Goal: Task Accomplishment & Management: Manage account settings

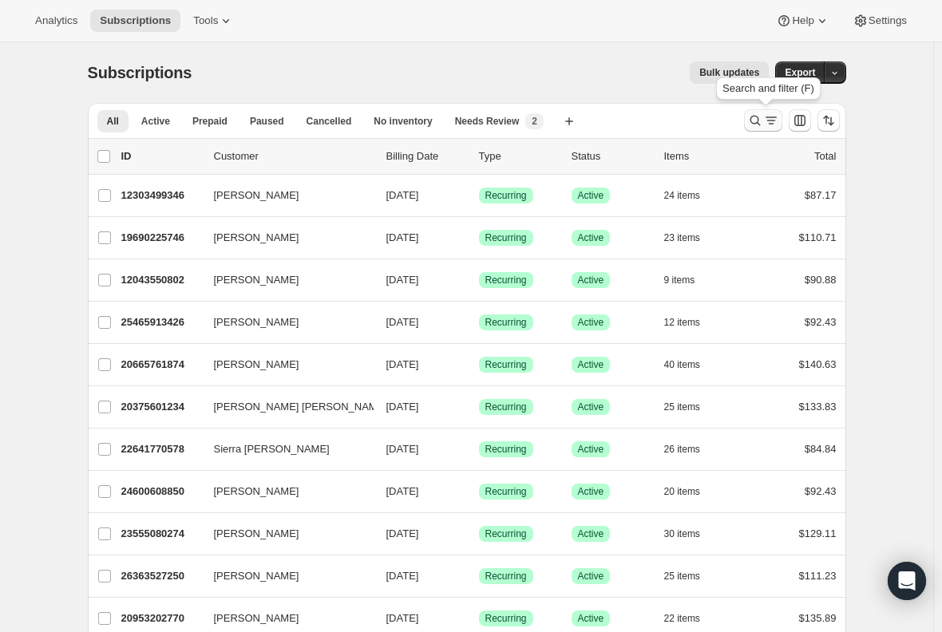
click at [767, 113] on icon "Search and filter results" at bounding box center [771, 121] width 16 height 16
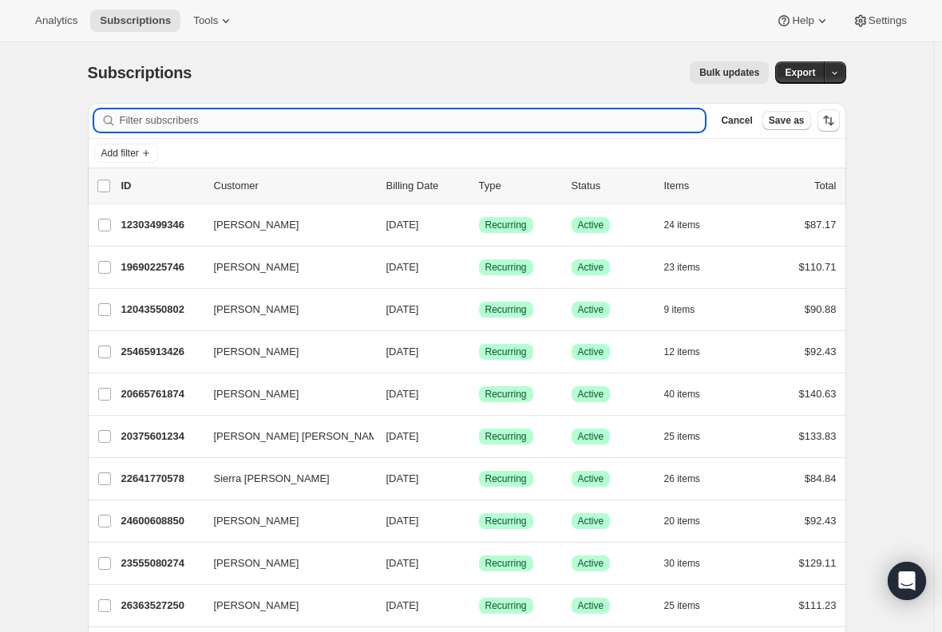
click at [505, 115] on input "Filter subscribers" at bounding box center [413, 120] width 586 height 22
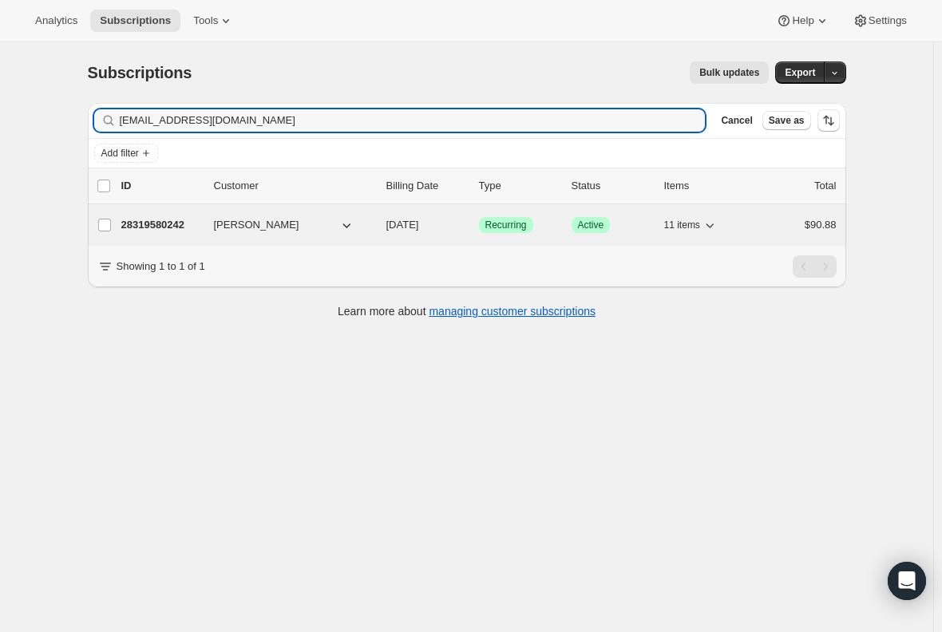
type input "[EMAIL_ADDRESS][DOMAIN_NAME]"
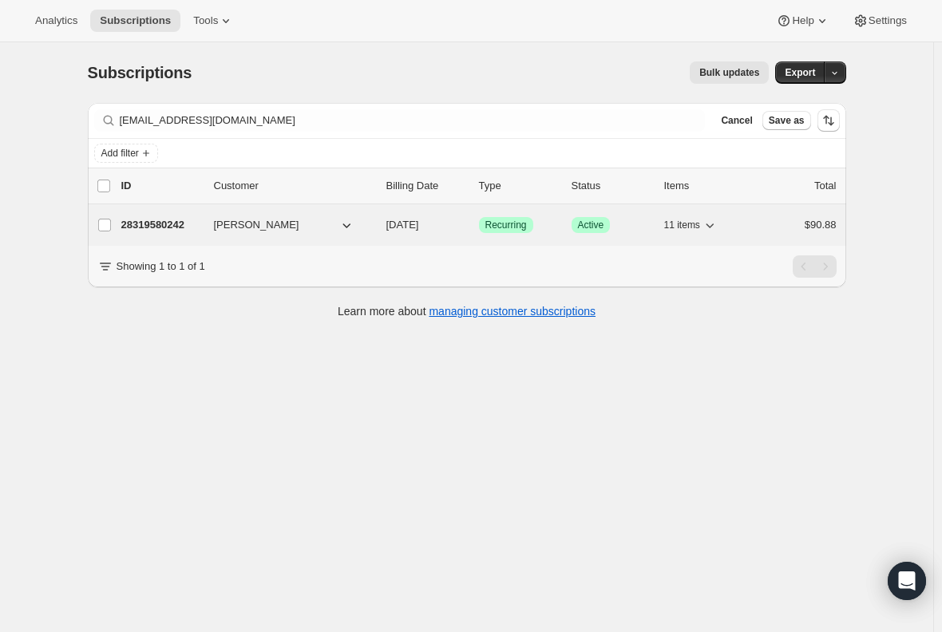
click at [158, 218] on p "28319580242" at bounding box center [161, 225] width 80 height 16
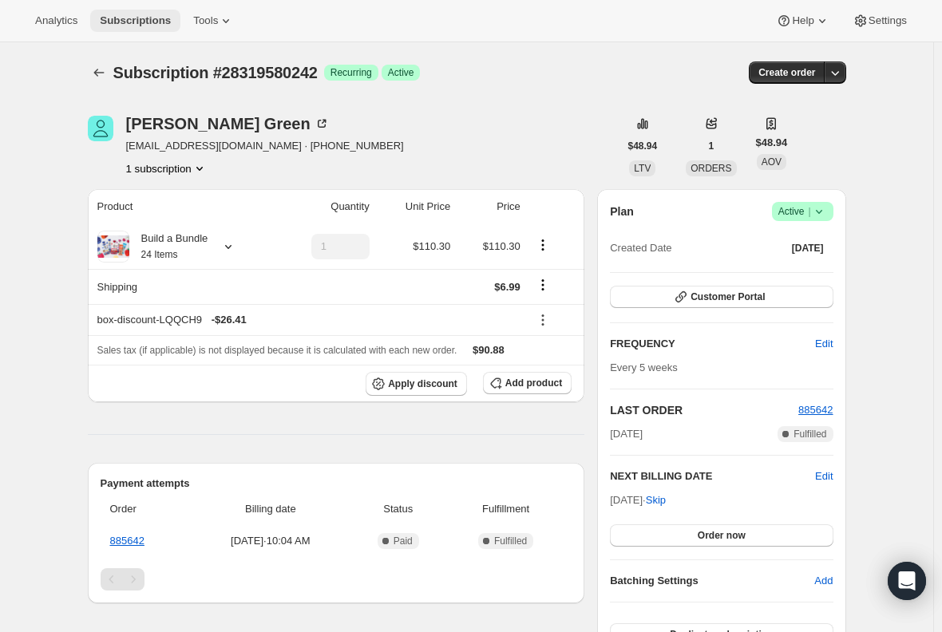
click at [133, 18] on span "Subscriptions" at bounding box center [135, 20] width 71 height 13
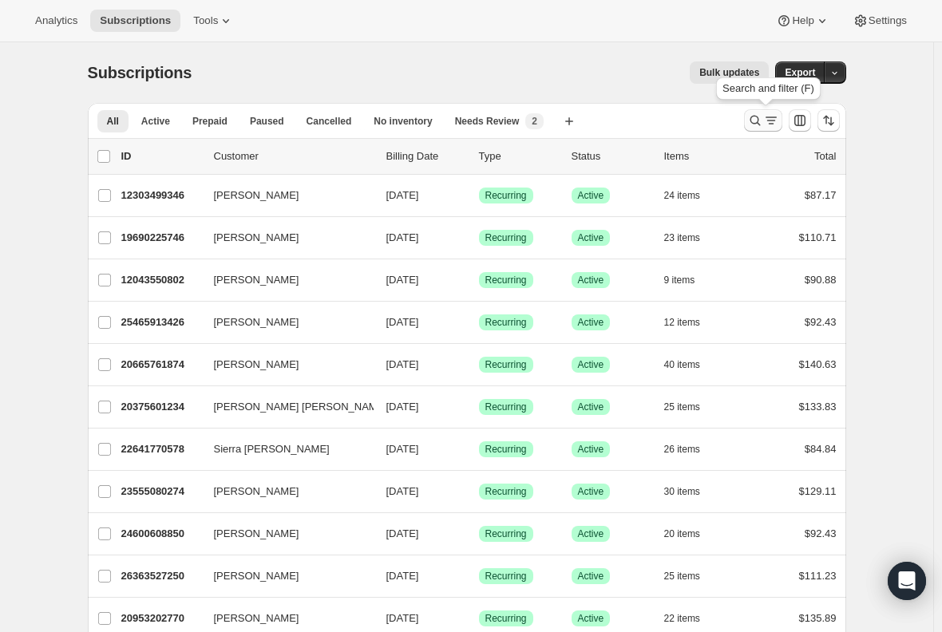
click at [761, 119] on icon "Search and filter results" at bounding box center [755, 121] width 16 height 16
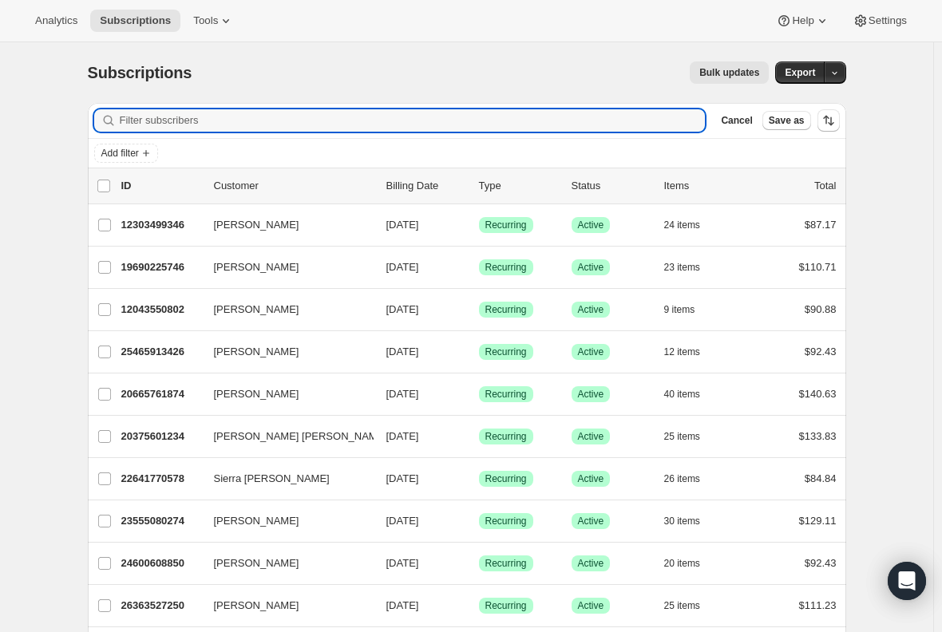
click at [444, 109] on div "Filter subscribers Cancel Save as" at bounding box center [467, 120] width 758 height 35
click at [432, 122] on input "Filter subscribers" at bounding box center [413, 120] width 586 height 22
paste input "[EMAIL_ADDRESS][DOMAIN_NAME]"
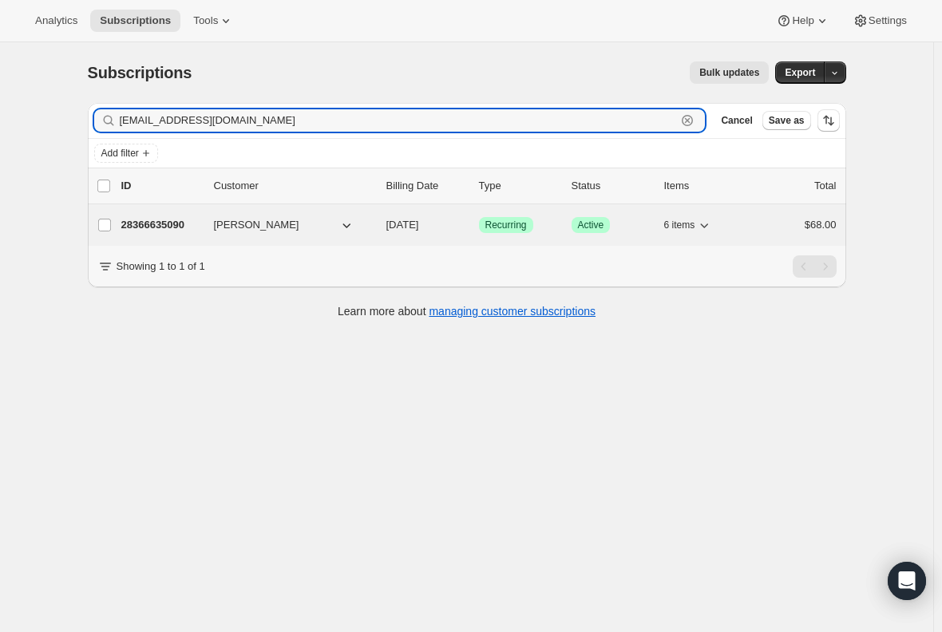
type input "[EMAIL_ADDRESS][DOMAIN_NAME]"
click at [154, 216] on div "28366635090 [PERSON_NAME] [DATE] Success Recurring Success Active 6 items $68.00" at bounding box center [478, 225] width 715 height 22
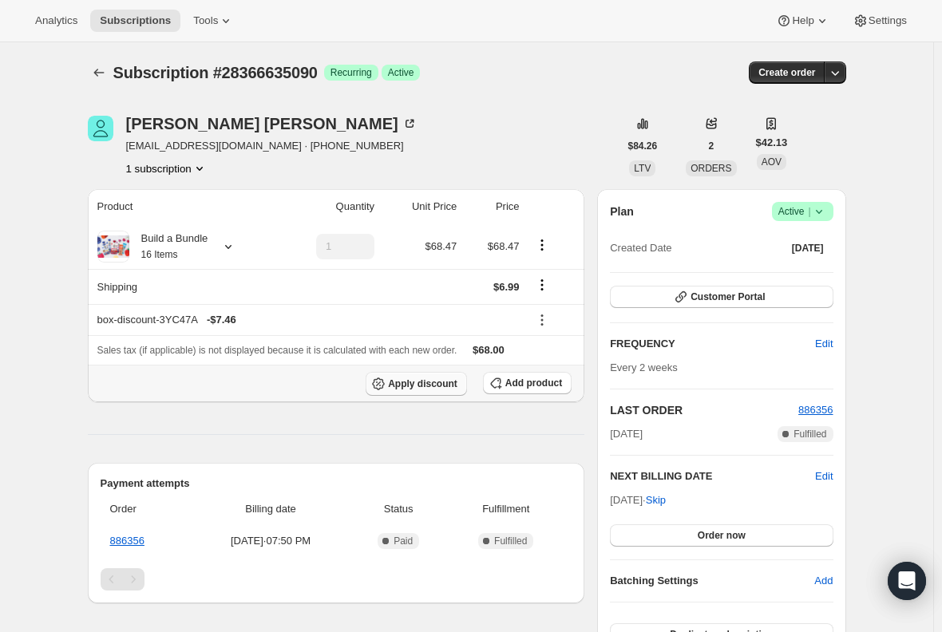
click at [437, 384] on span "Apply discount" at bounding box center [422, 384] width 69 height 13
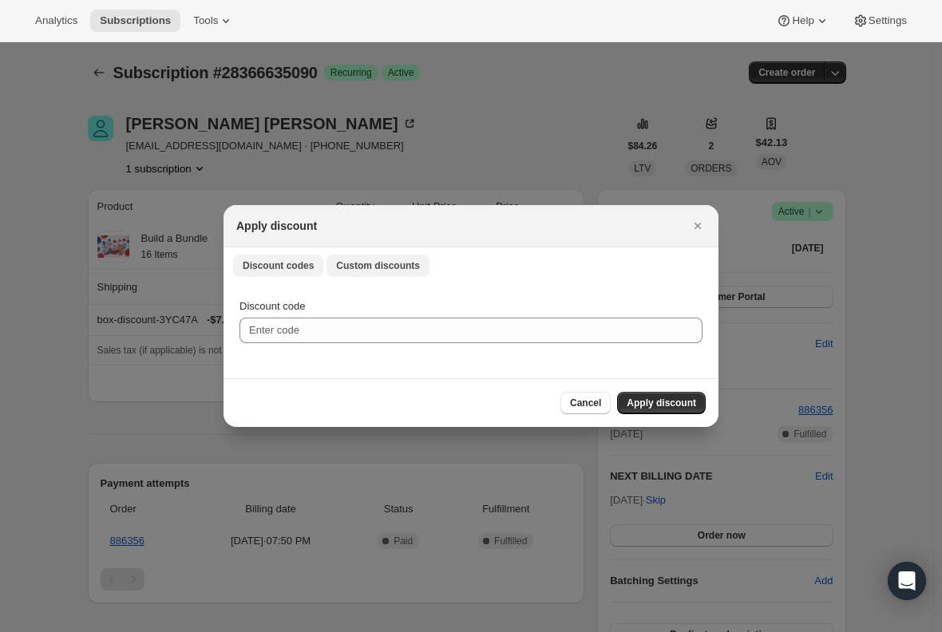
click at [365, 271] on span "Custom discounts" at bounding box center [378, 265] width 84 height 13
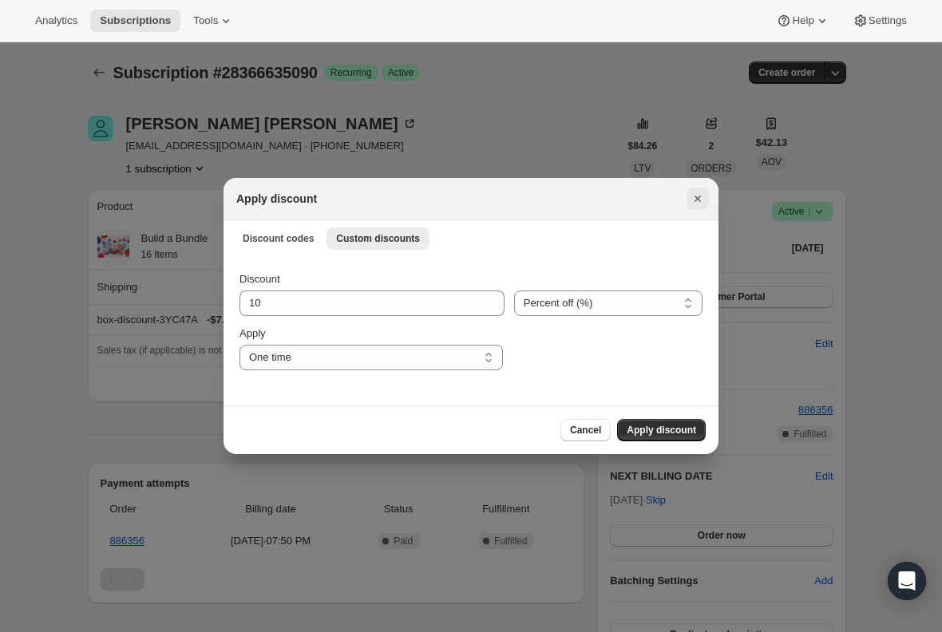
click at [707, 197] on button "Close" at bounding box center [698, 199] width 22 height 22
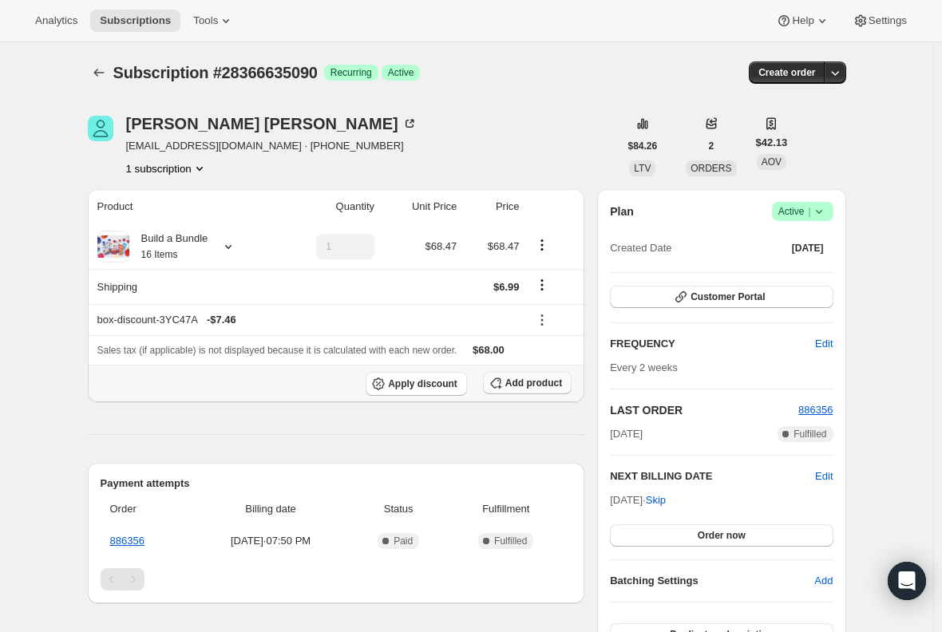
click at [539, 380] on span "Add product" at bounding box center [533, 383] width 57 height 13
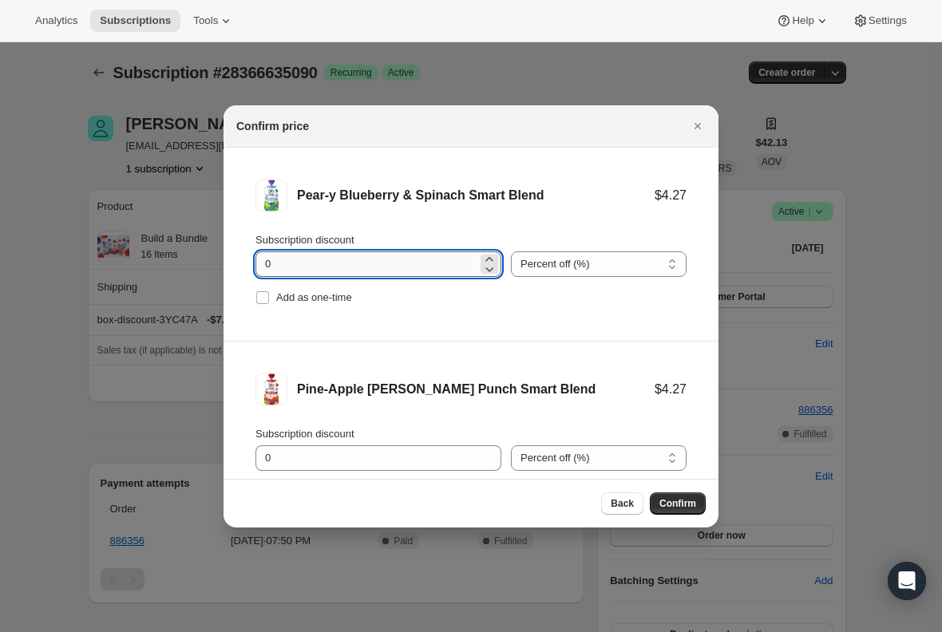
click at [299, 264] on input "0" at bounding box center [366, 264] width 222 height 26
type input "100"
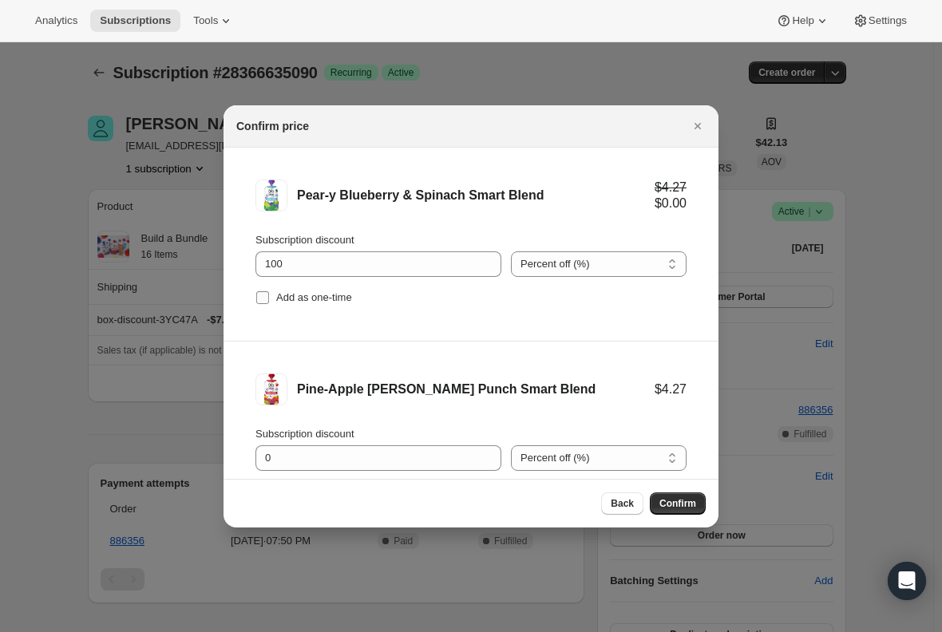
click at [265, 299] on input "Add as one-time" at bounding box center [262, 297] width 13 height 13
checkbox input "true"
click at [244, 422] on li "Pine-Apple [PERSON_NAME] Punch Smart Blend $4.27 Subscription discount 0 Percen…" at bounding box center [471, 438] width 495 height 193
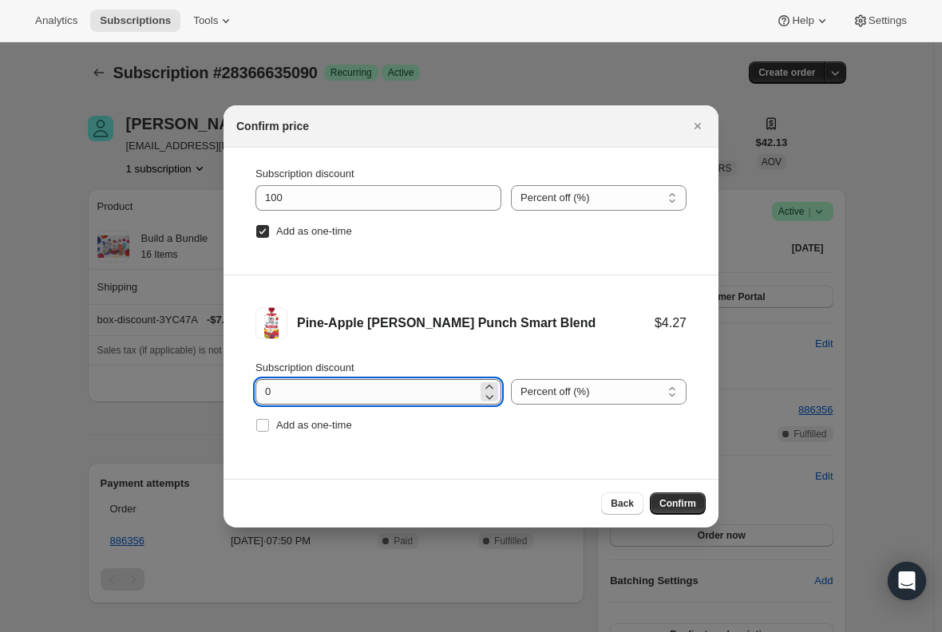
click at [303, 392] on input "0" at bounding box center [366, 392] width 222 height 26
type input "100"
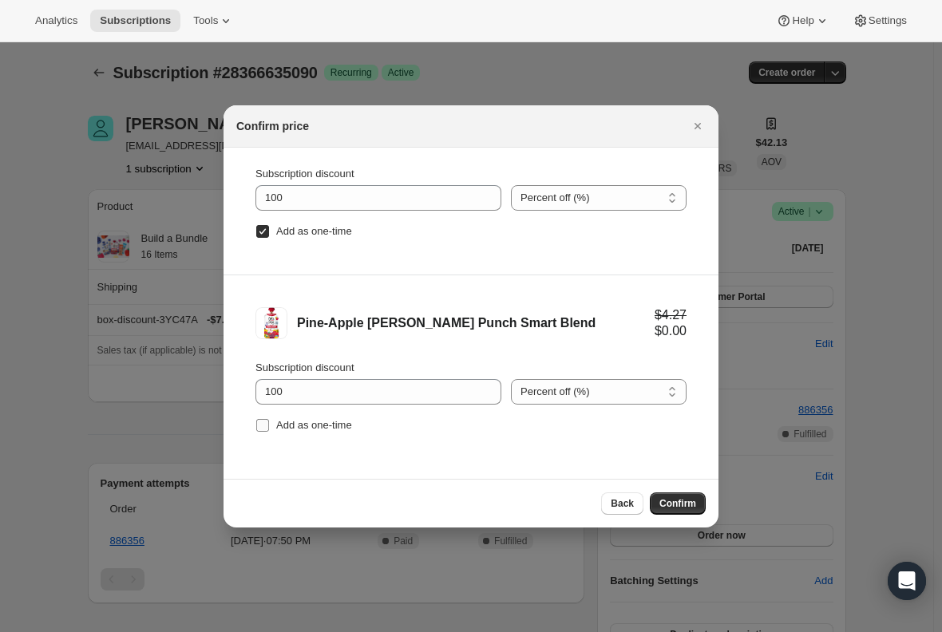
click at [260, 420] on input "Add as one-time" at bounding box center [262, 425] width 13 height 13
checkbox input "true"
click at [285, 509] on div "Back Confirm" at bounding box center [470, 504] width 469 height 22
click at [667, 501] on span "Confirm" at bounding box center [677, 503] width 37 height 13
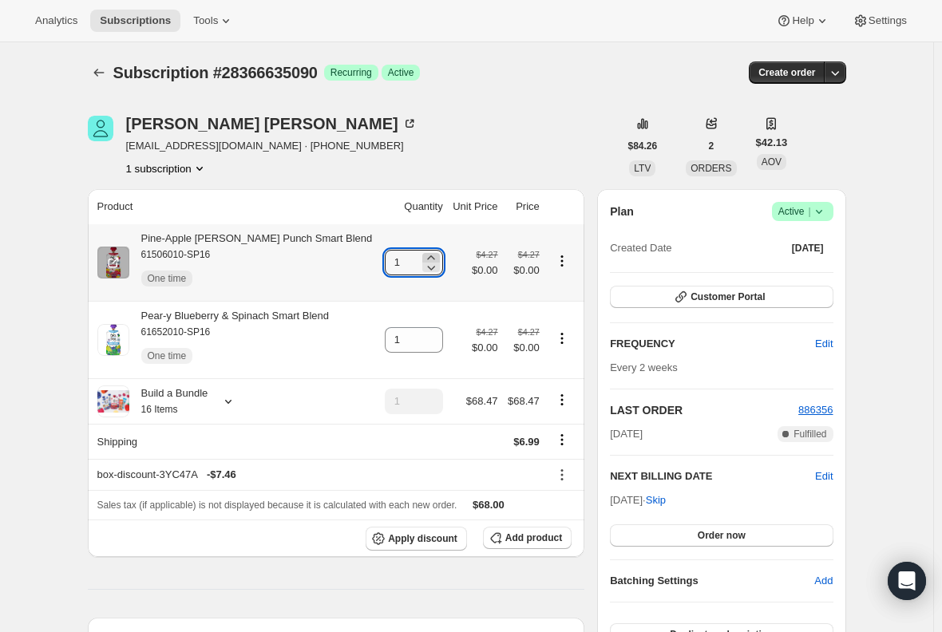
click at [423, 259] on icon at bounding box center [431, 258] width 16 height 16
type input "2"
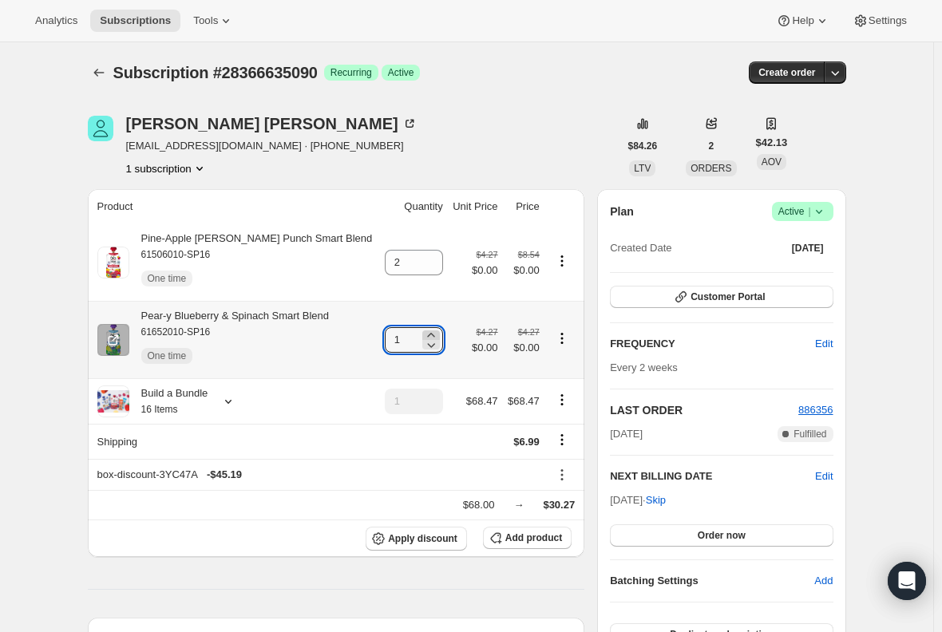
click at [423, 336] on icon at bounding box center [431, 335] width 16 height 16
type input "2"
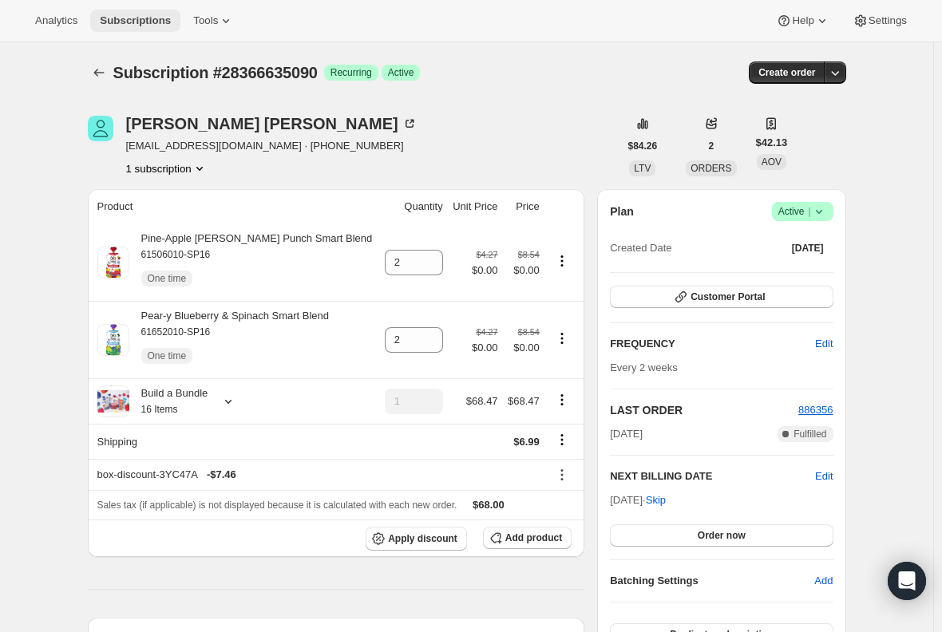
click at [121, 18] on span "Subscriptions" at bounding box center [135, 20] width 71 height 13
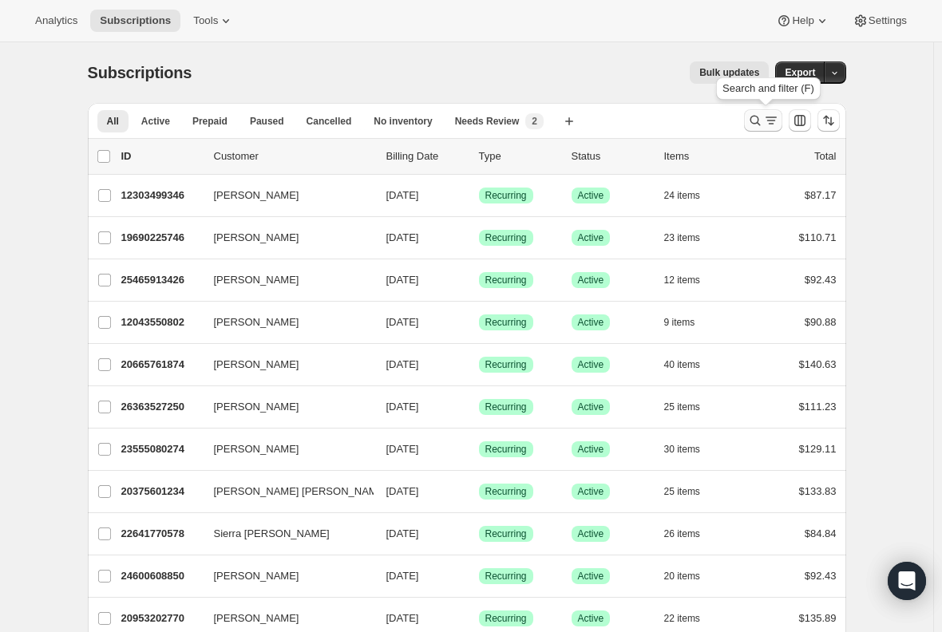
click at [762, 121] on icon "Search and filter results" at bounding box center [755, 121] width 16 height 16
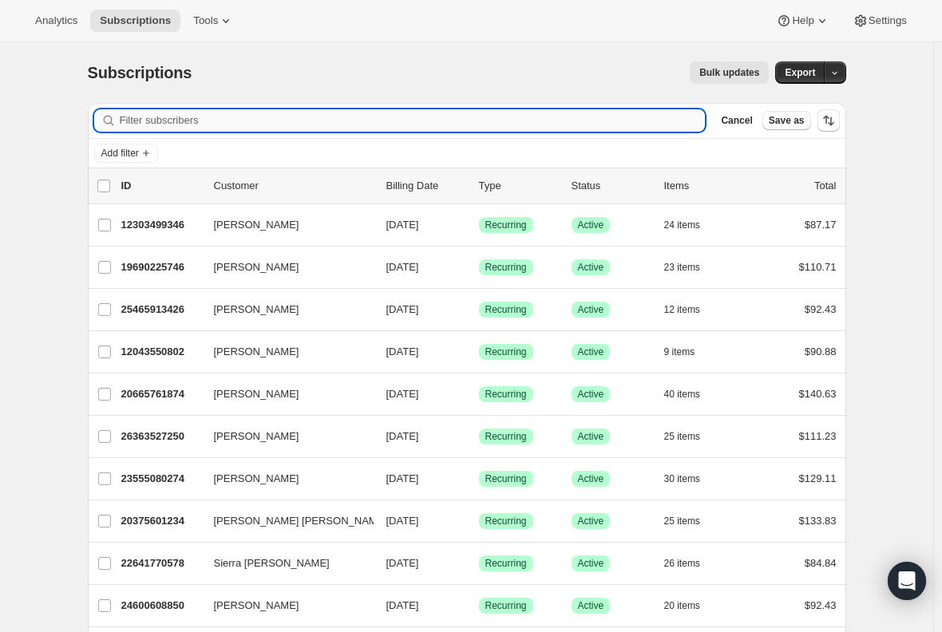
click at [503, 114] on input "Filter subscribers" at bounding box center [413, 120] width 586 height 22
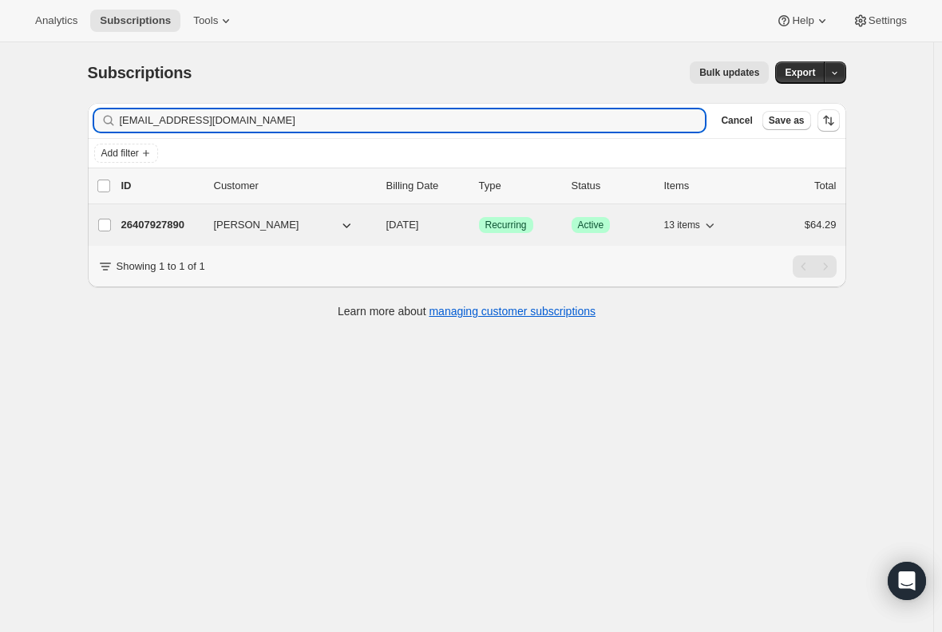
type input "[EMAIL_ADDRESS][DOMAIN_NAME]"
click at [146, 224] on p "26407927890" at bounding box center [161, 225] width 80 height 16
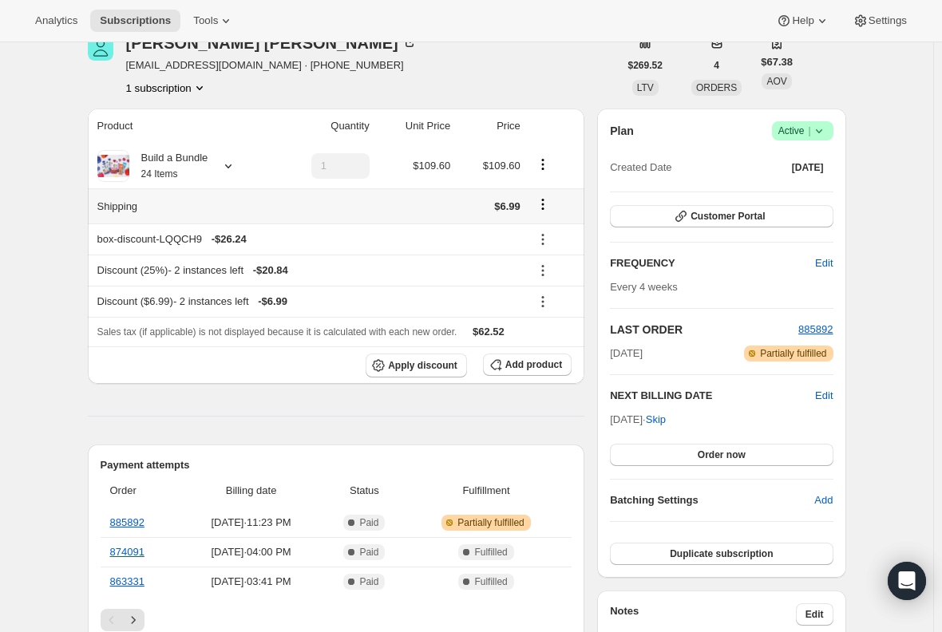
scroll to position [80, 0]
click at [186, 161] on div "Build a Bundle 24 Items" at bounding box center [168, 167] width 79 height 32
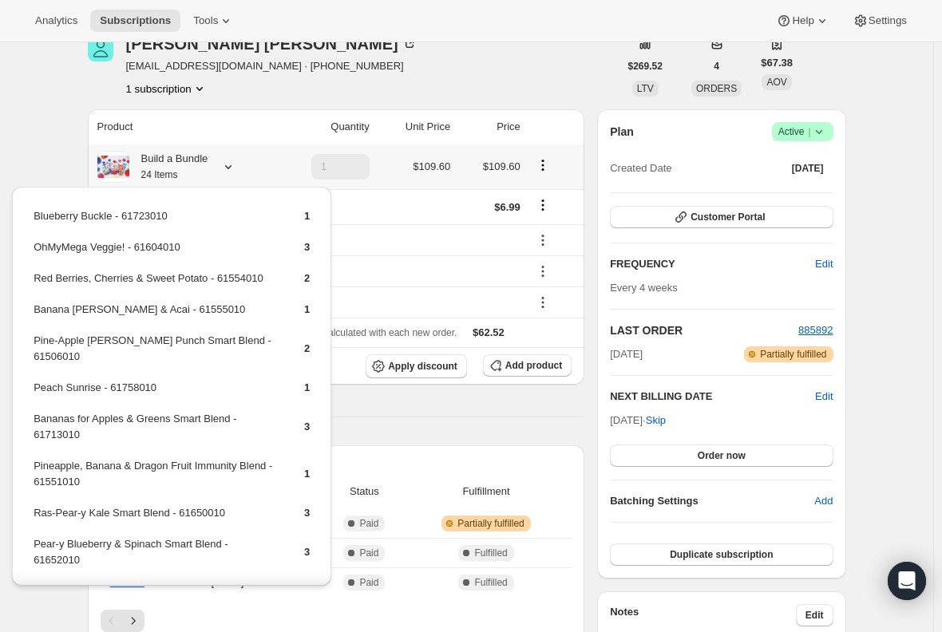
scroll to position [0, 0]
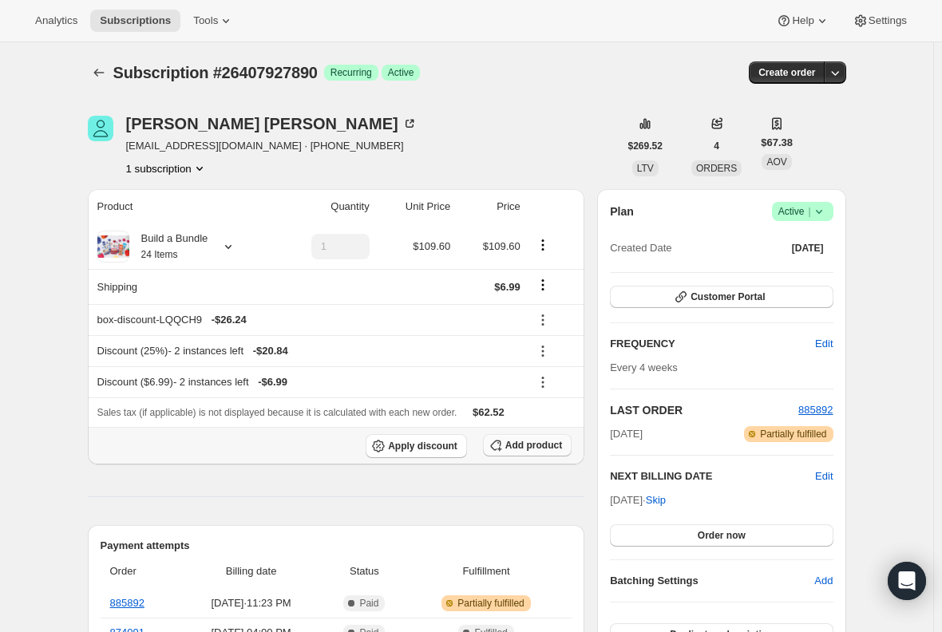
click at [527, 445] on span "Add product" at bounding box center [533, 445] width 57 height 13
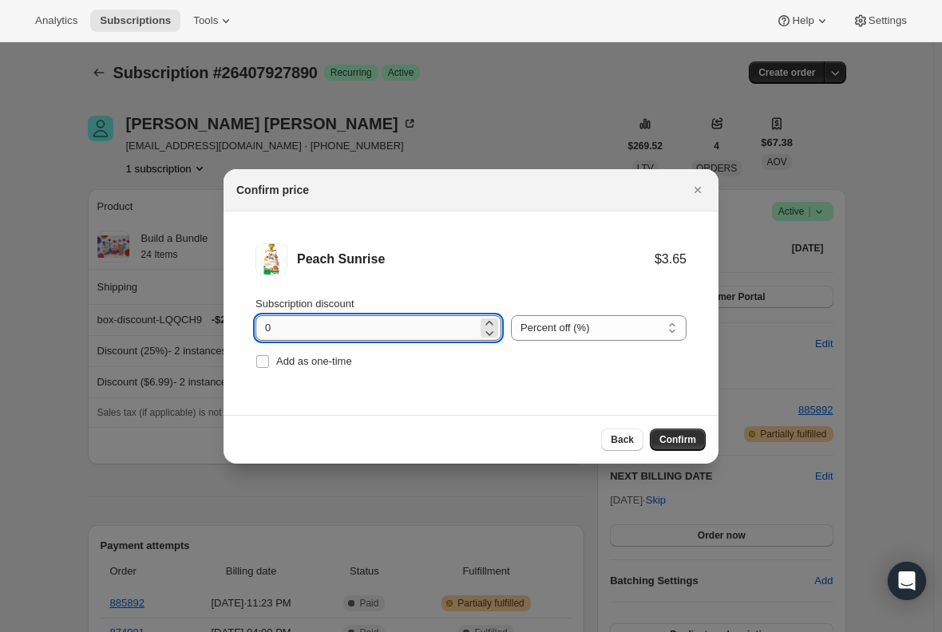
click at [293, 326] on input "0" at bounding box center [366, 328] width 222 height 26
type input "100"
click at [263, 362] on input "Add as one-time" at bounding box center [262, 361] width 13 height 13
checkbox input "true"
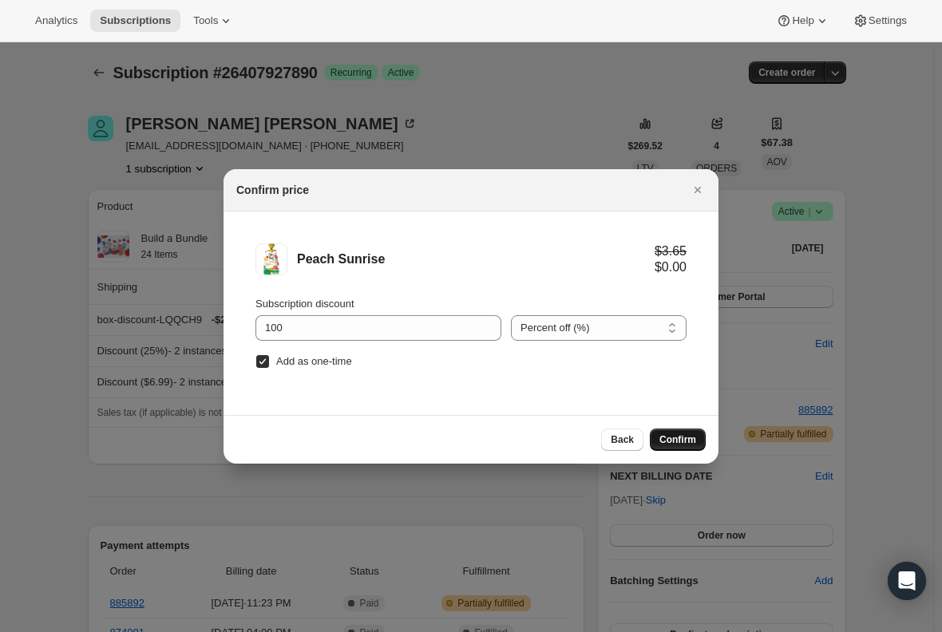
click at [665, 437] on span "Confirm" at bounding box center [677, 440] width 37 height 13
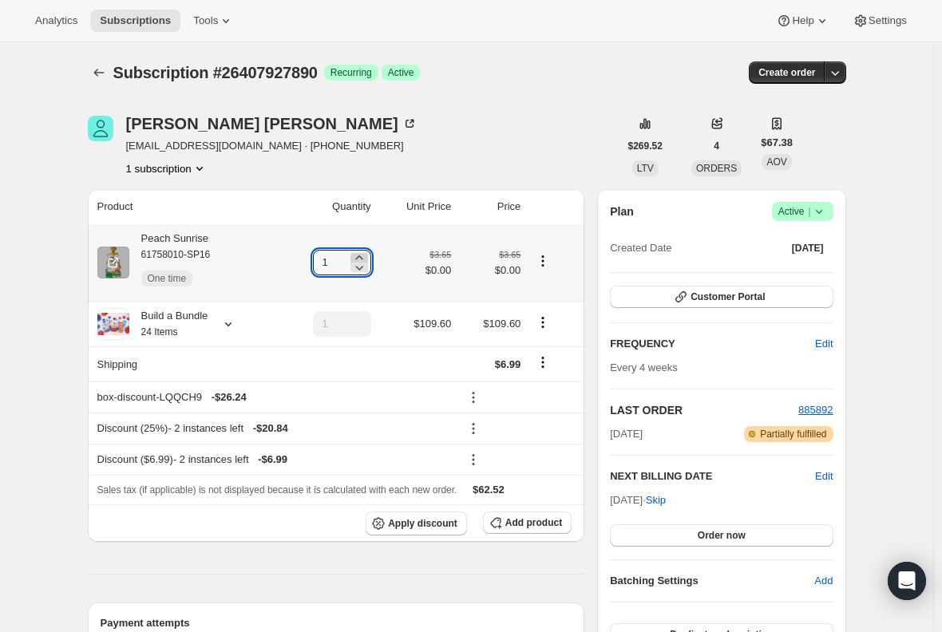
click at [363, 255] on icon at bounding box center [359, 258] width 16 height 16
type input "2"
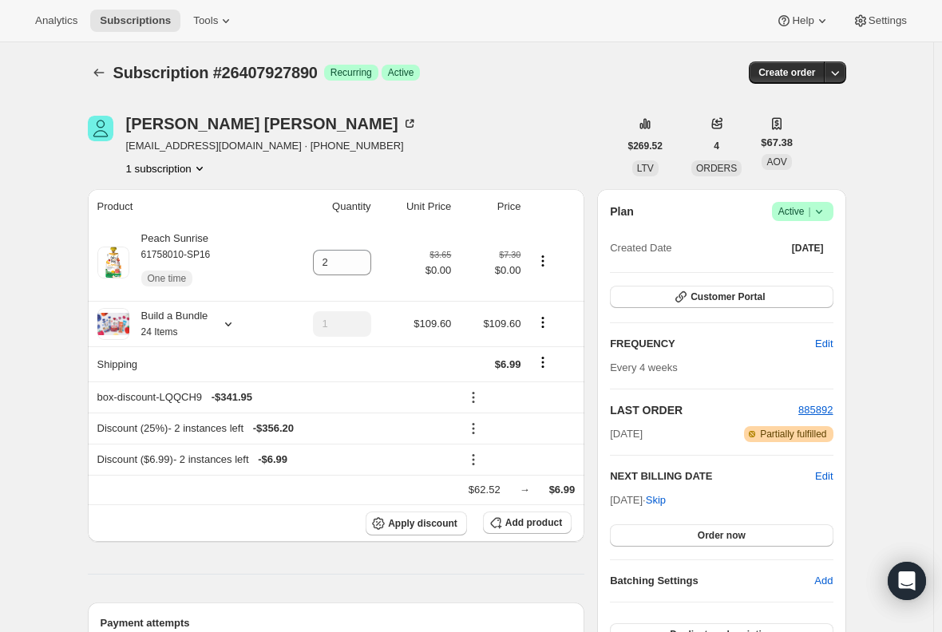
click at [121, 17] on span "Subscriptions" at bounding box center [135, 20] width 71 height 13
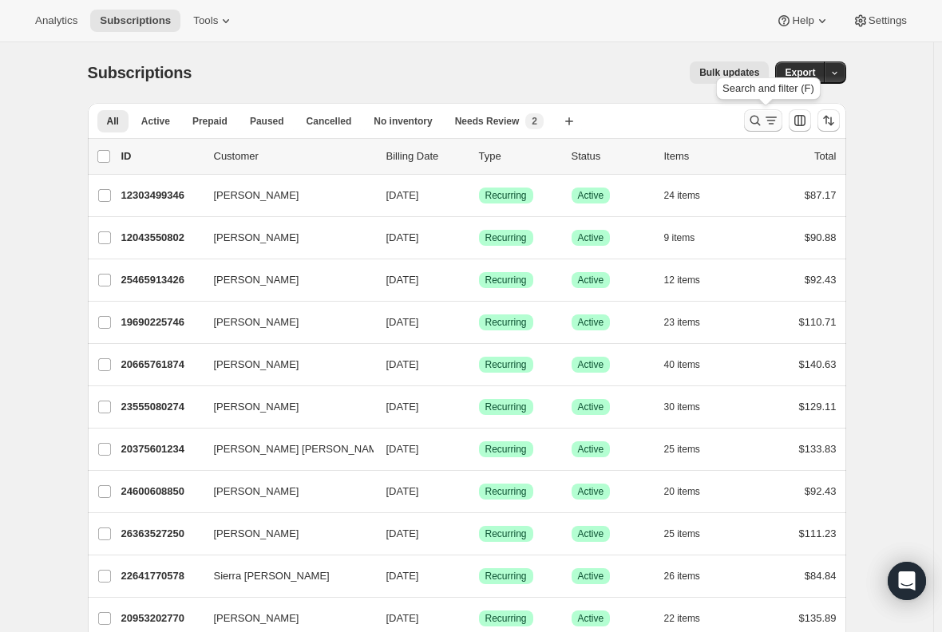
click at [768, 117] on icon "Search and filter results" at bounding box center [771, 121] width 16 height 16
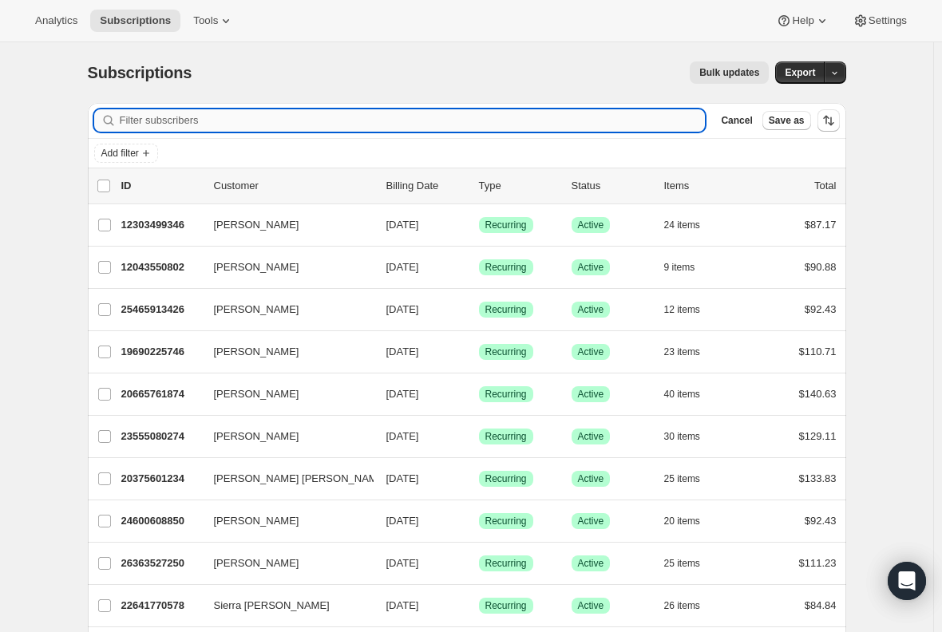
click at [399, 122] on input "Filter subscribers" at bounding box center [413, 120] width 586 height 22
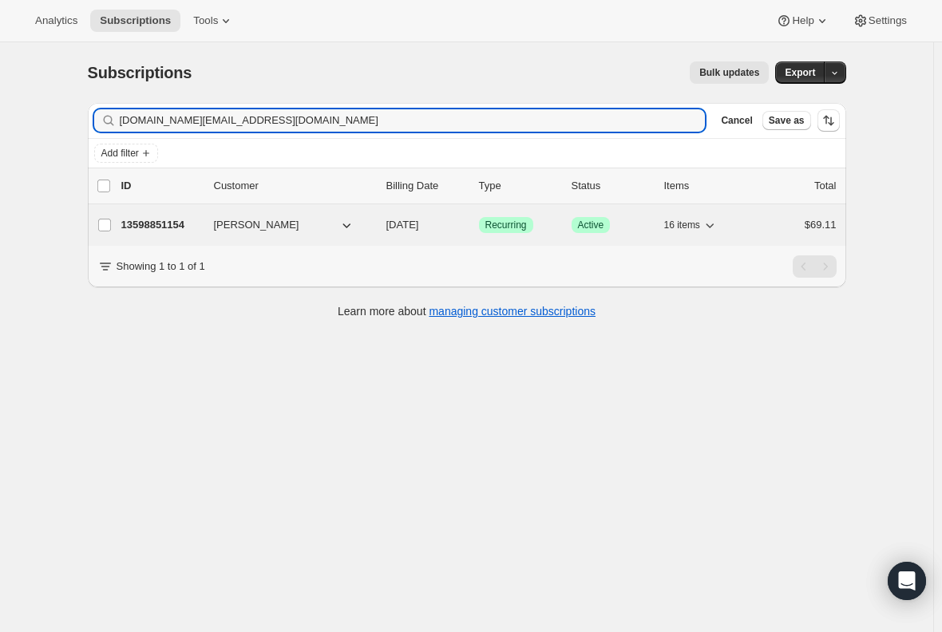
type input "[DOMAIN_NAME][EMAIL_ADDRESS][DOMAIN_NAME]"
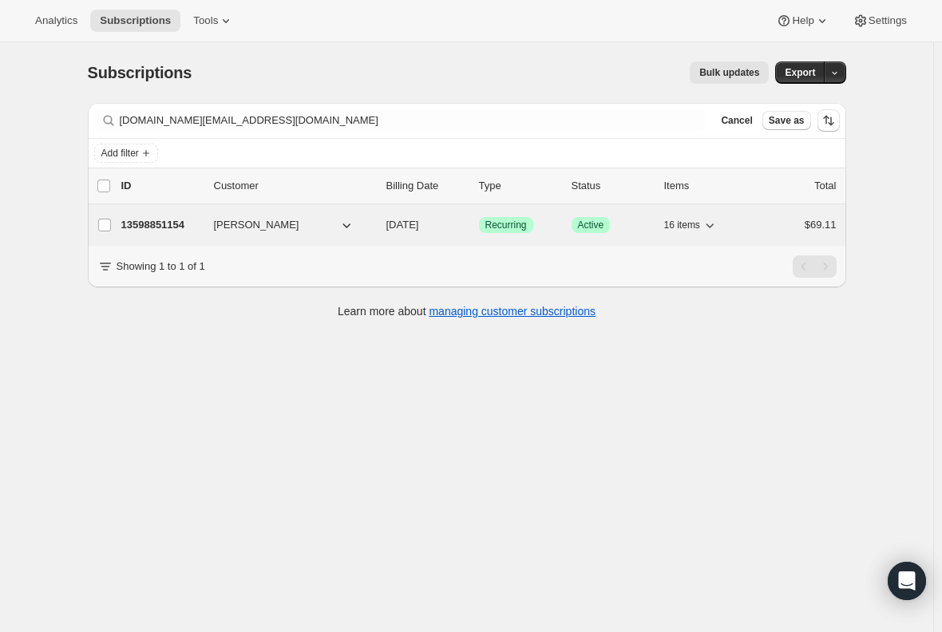
click at [160, 226] on p "13598851154" at bounding box center [161, 225] width 80 height 16
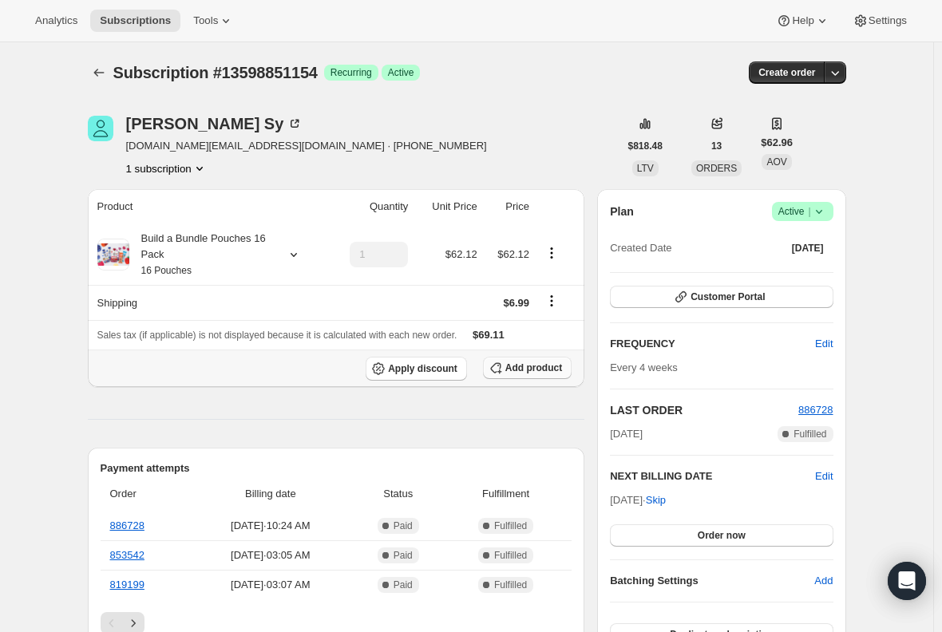
click at [512, 369] on span "Add product" at bounding box center [533, 368] width 57 height 13
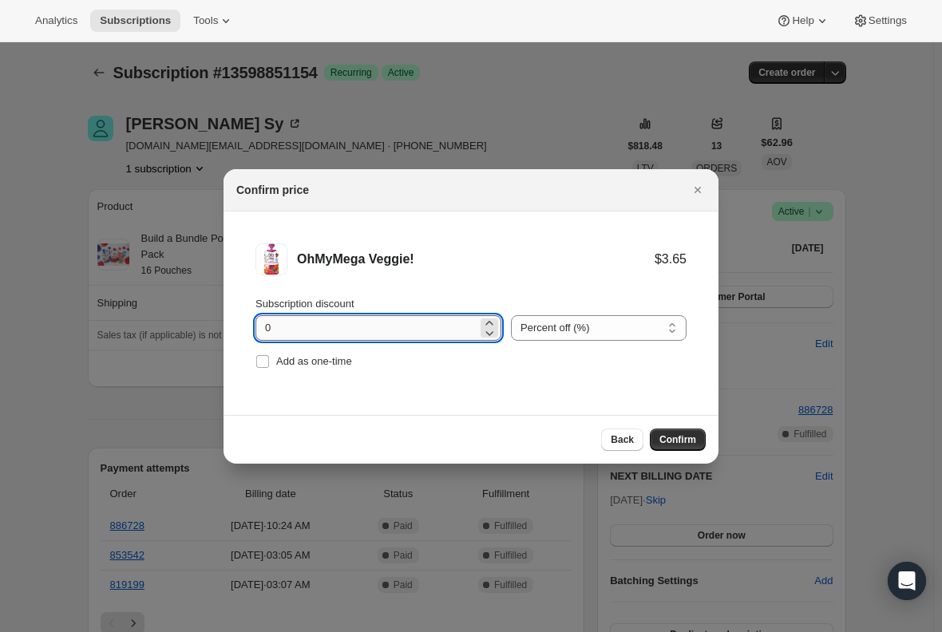
click at [315, 331] on input "0" at bounding box center [366, 328] width 222 height 26
type input "100"
click at [267, 363] on input "Add as one-time" at bounding box center [262, 361] width 13 height 13
checkbox input "true"
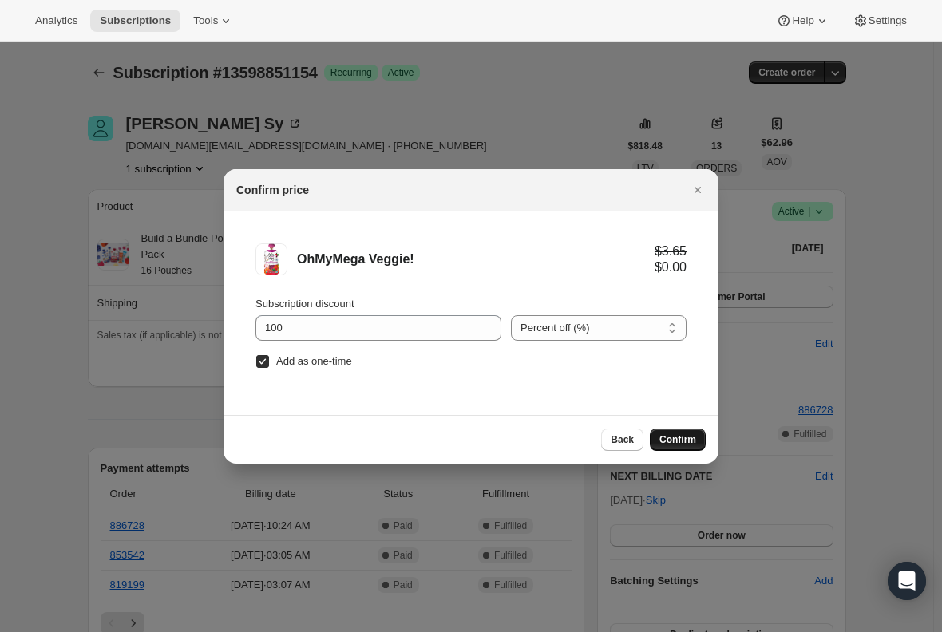
click at [690, 443] on span "Confirm" at bounding box center [677, 440] width 37 height 13
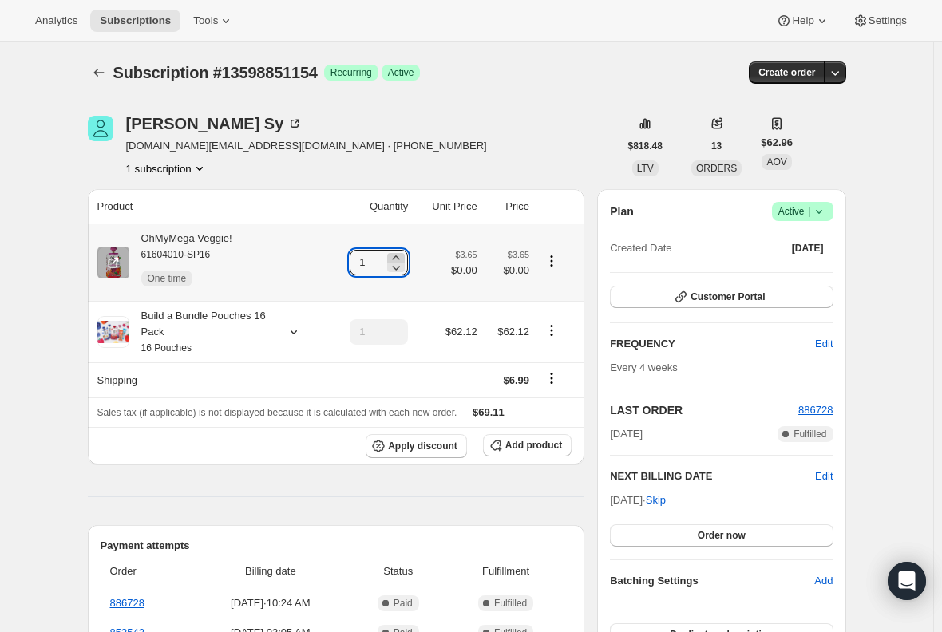
click at [399, 258] on icon at bounding box center [396, 258] width 16 height 16
type input "3"
click at [218, 239] on div "OhMyMega Veggie! 61604010-SP16 One time" at bounding box center [180, 263] width 103 height 64
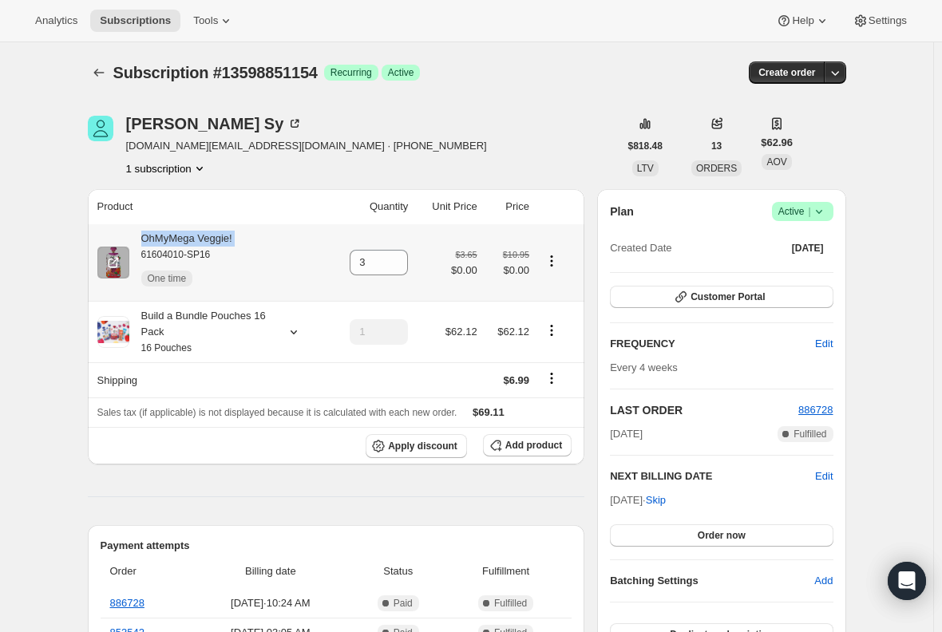
click at [218, 239] on div "OhMyMega Veggie! 61604010-SP16 One time" at bounding box center [180, 263] width 103 height 64
copy div "OhMyMega Veggie!"
click at [182, 327] on div "Build a Bundle Pouches 16 Pack 16 Pouches" at bounding box center [201, 332] width 144 height 48
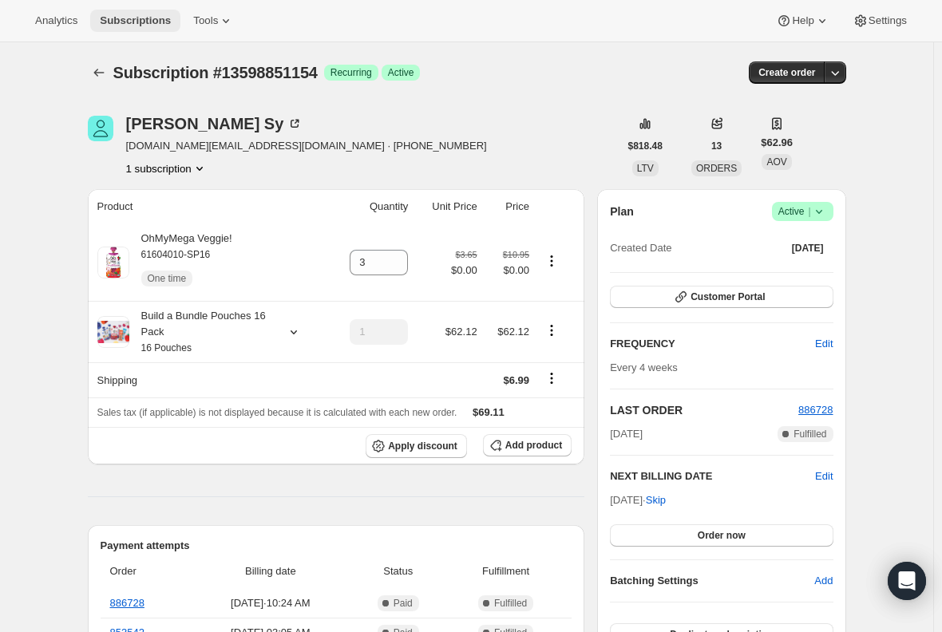
click at [141, 15] on span "Subscriptions" at bounding box center [135, 20] width 71 height 13
